Goal: Task Accomplishment & Management: Use online tool/utility

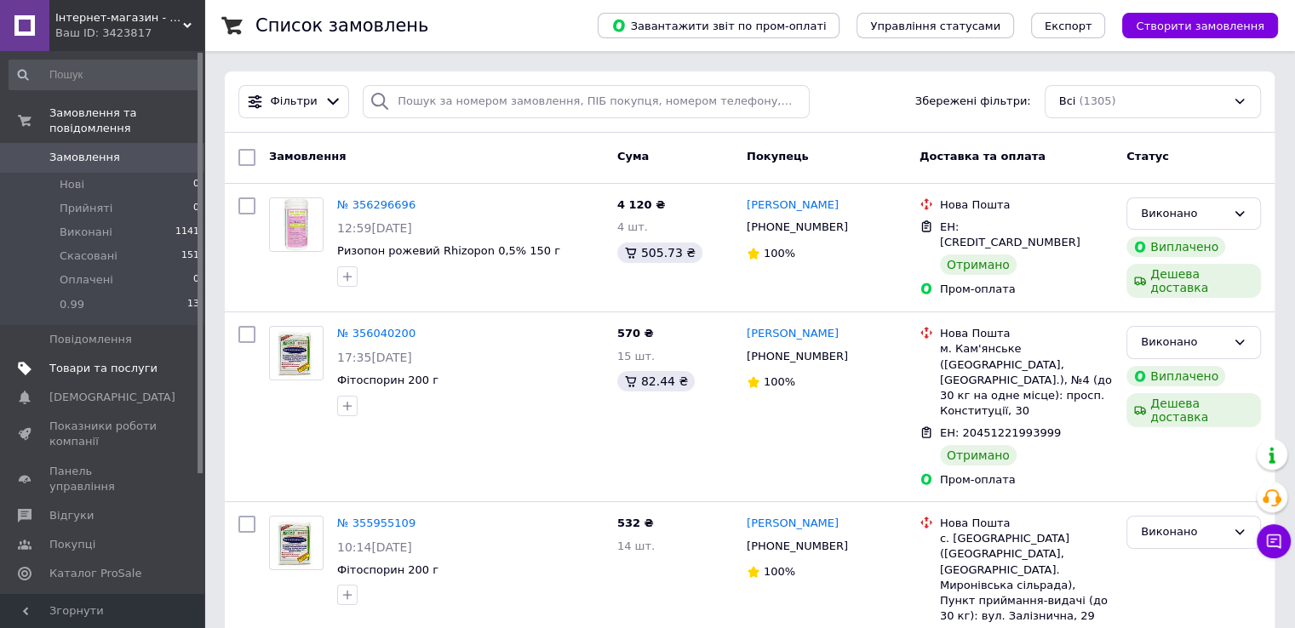
click at [119, 361] on span "Товари та послуги" at bounding box center [103, 368] width 108 height 15
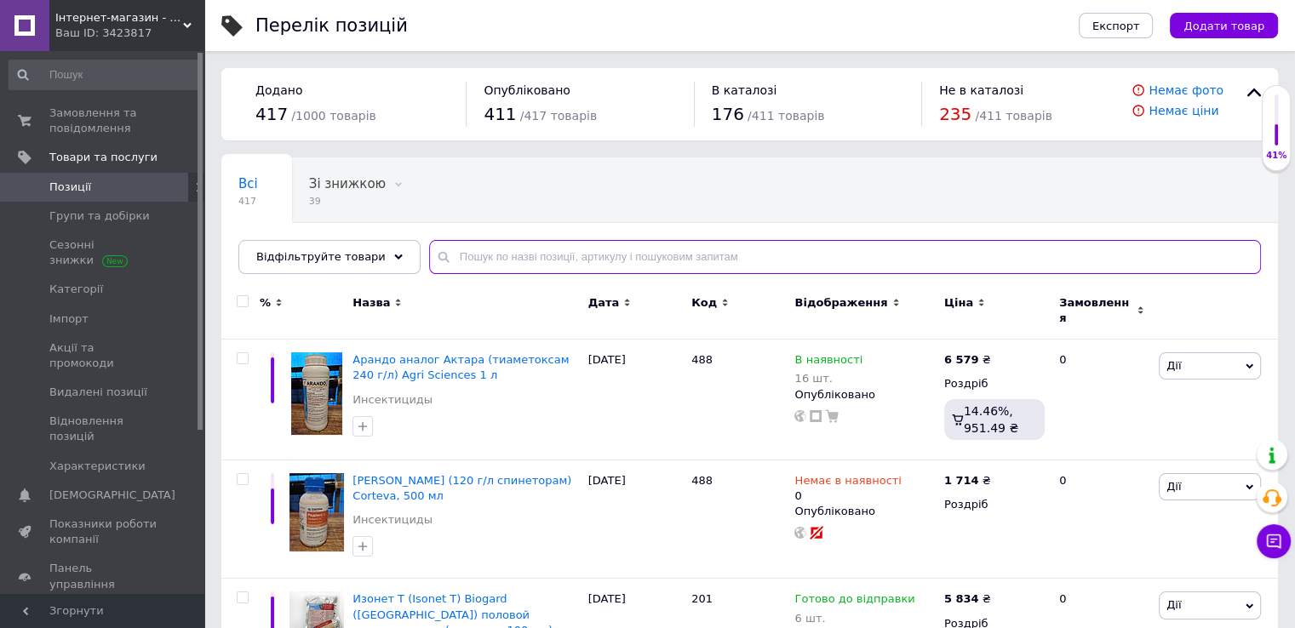
click at [460, 251] on input "text" at bounding box center [845, 257] width 832 height 34
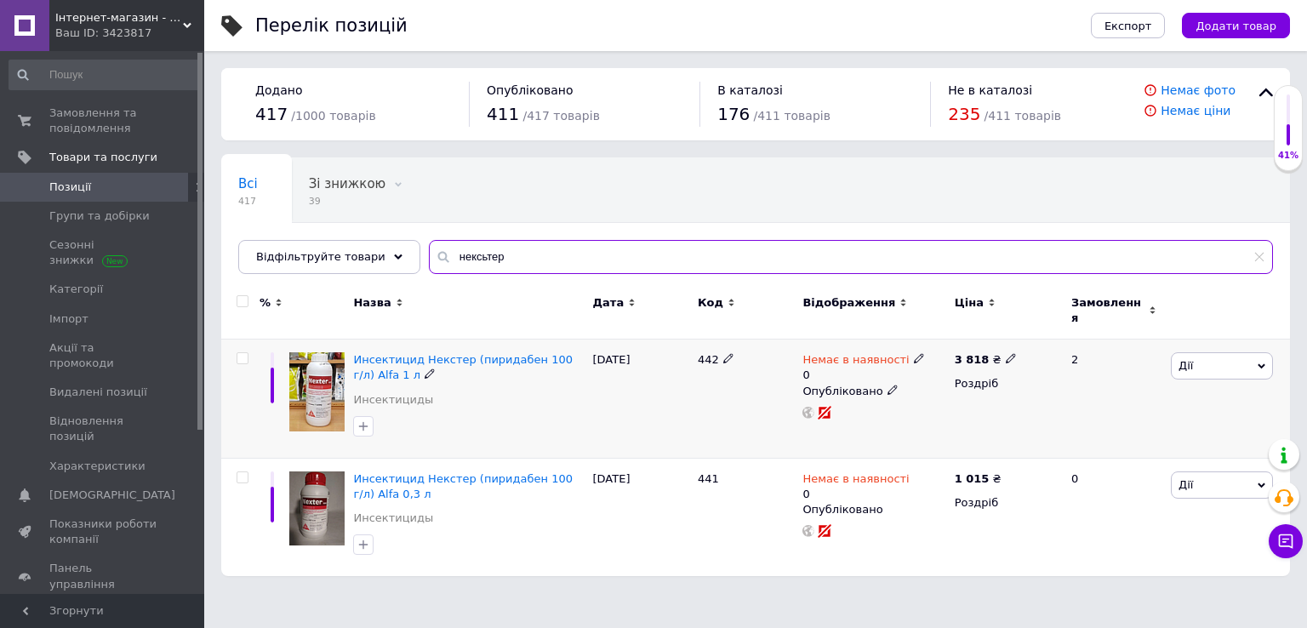
type input "нексьтер"
click at [1190, 363] on span "Дії" at bounding box center [1222, 365] width 102 height 27
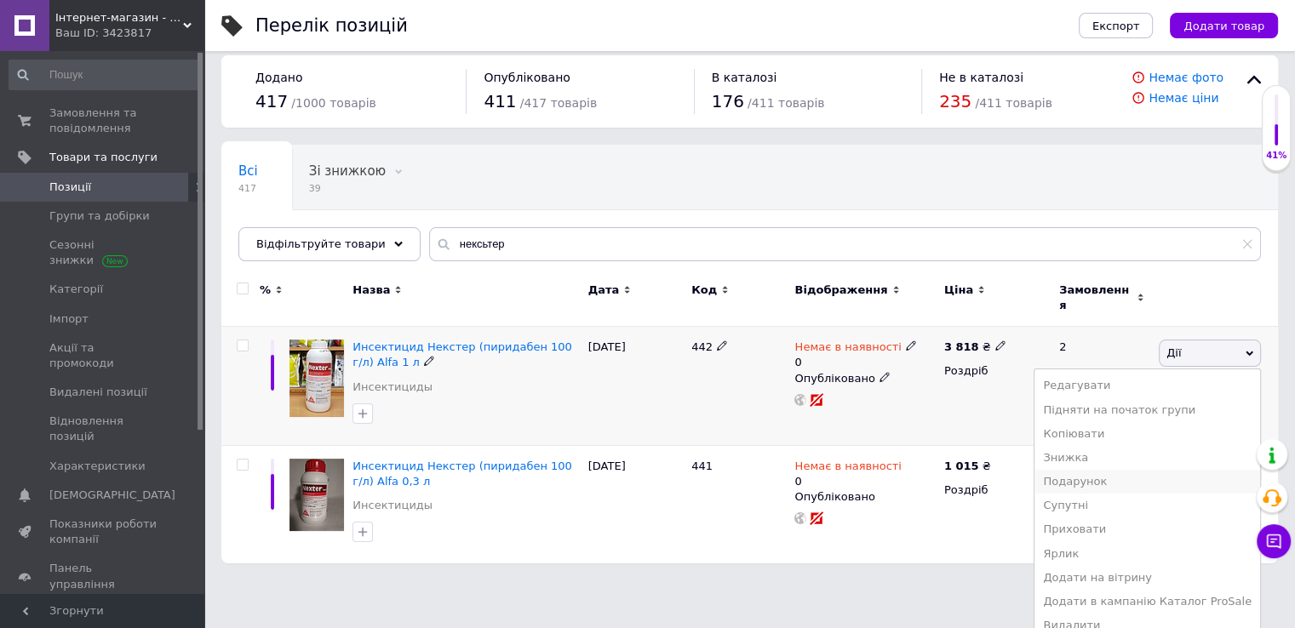
scroll to position [16, 0]
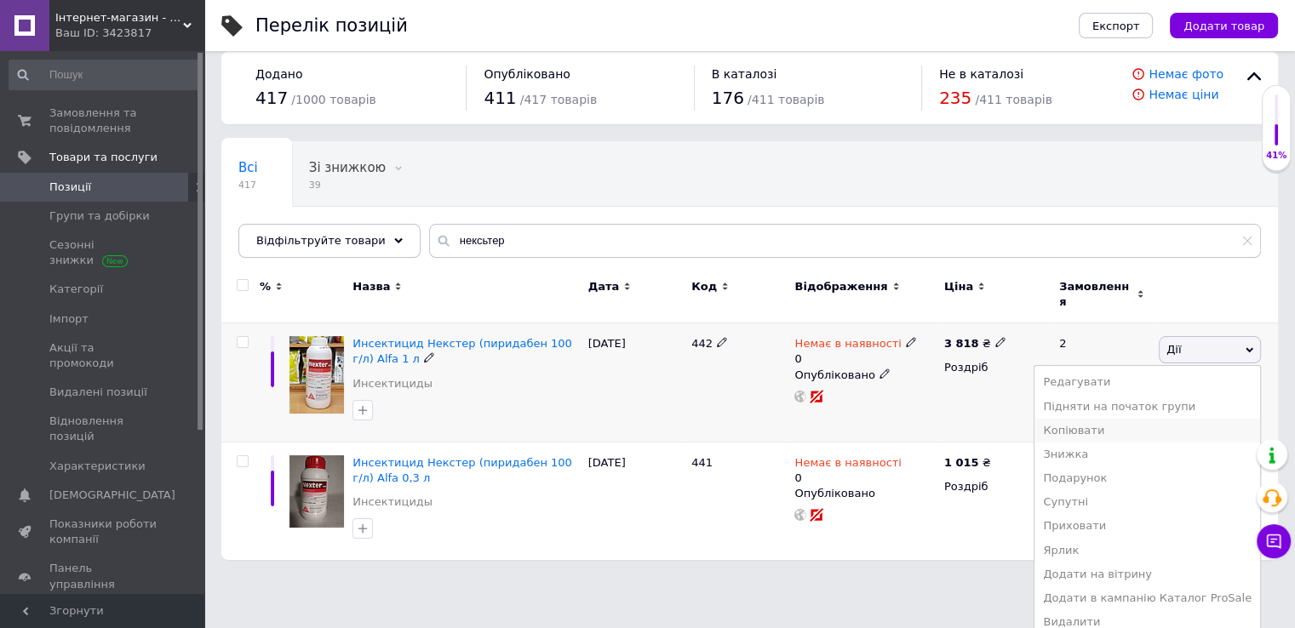
click at [1100, 419] on li "Копіювати" at bounding box center [1147, 431] width 226 height 24
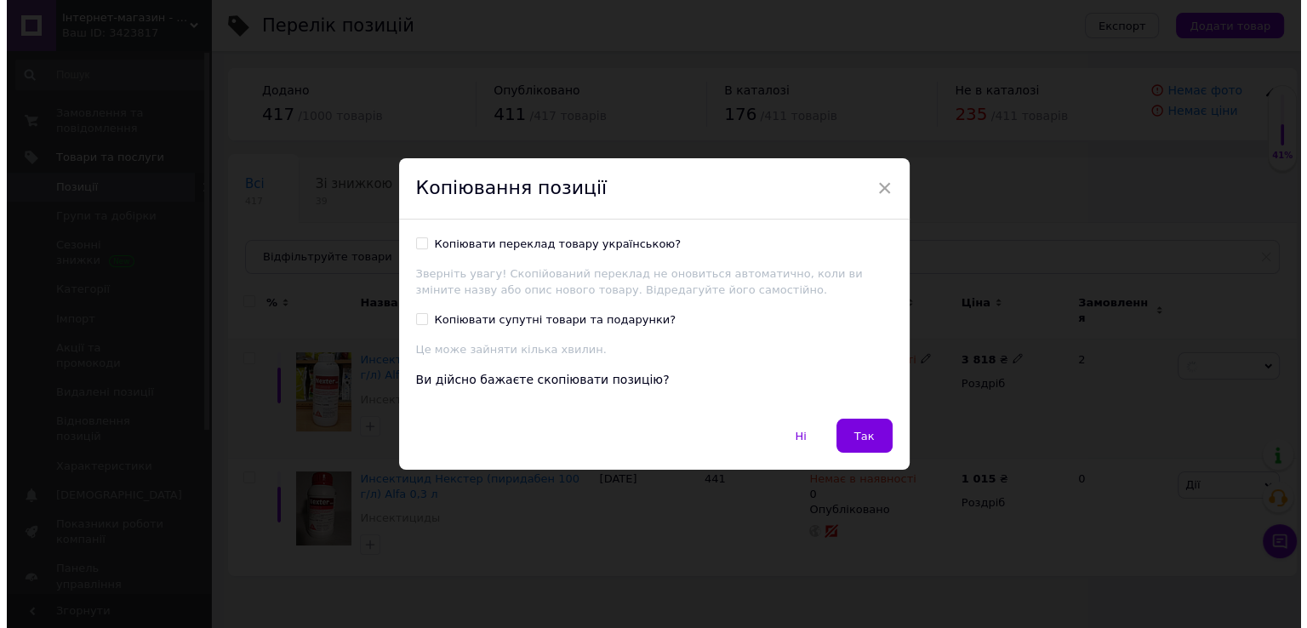
scroll to position [0, 0]
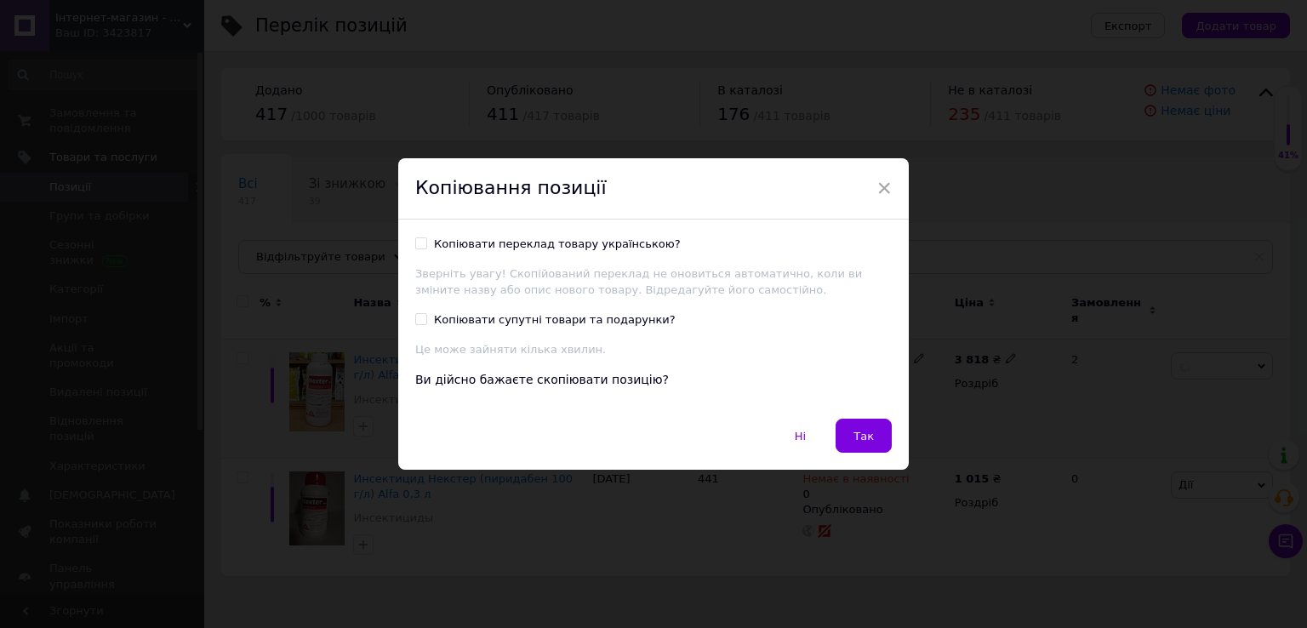
click at [405, 241] on div "Копіювати переклад товару українською? Зверніть увагу! Скопійований переклад не…" at bounding box center [653, 320] width 511 height 200
click at [416, 245] on input "Копіювати переклад товару українською?" at bounding box center [420, 242] width 11 height 11
checkbox input "true"
click at [860, 442] on span "Так" at bounding box center [864, 436] width 20 height 13
